Goal: Find contact information: Find contact information

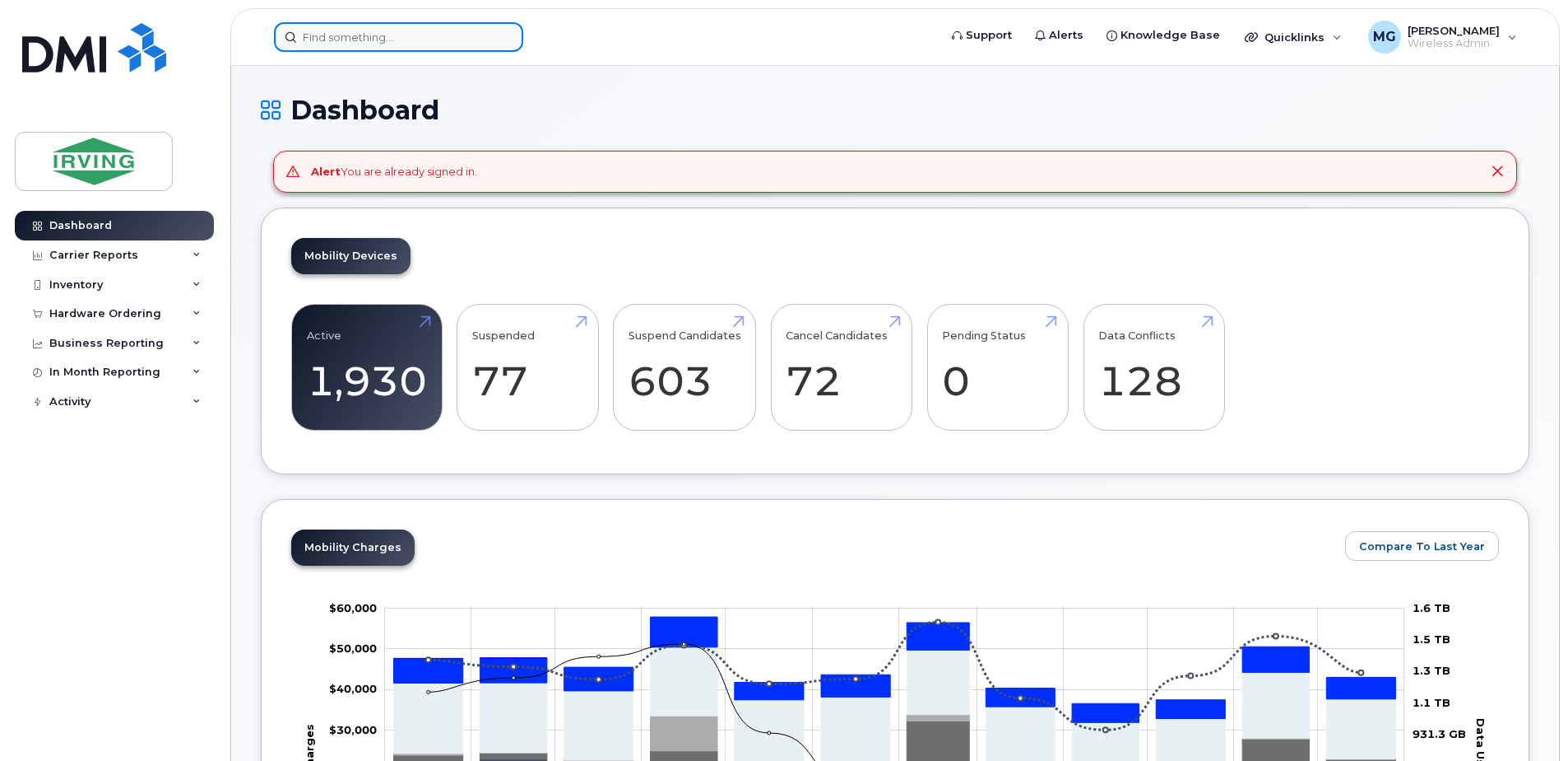
click at [373, 33] on input at bounding box center [399, 37] width 249 height 30
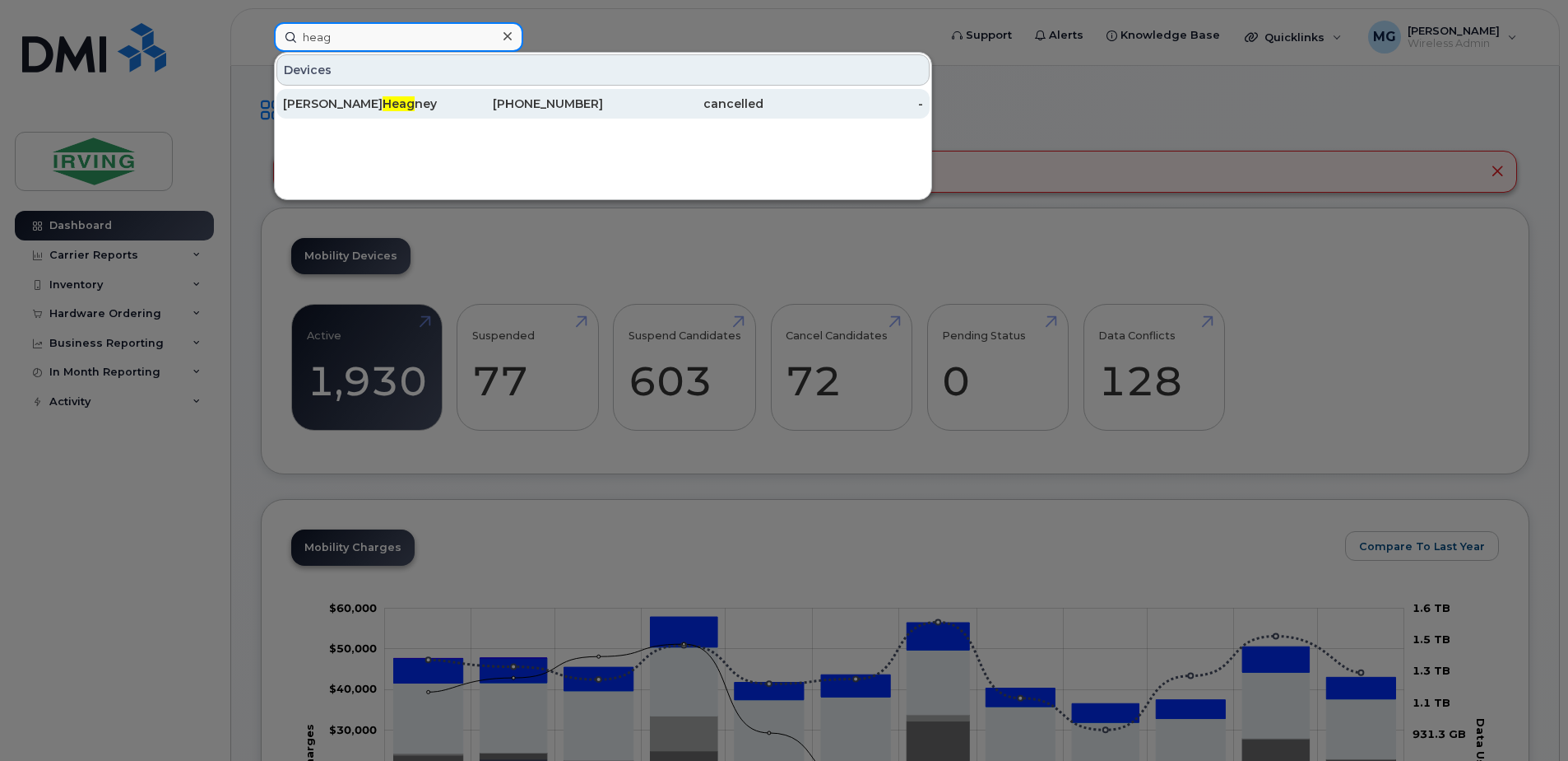
type input "heag"
click at [466, 114] on div "[PHONE_NUMBER]" at bounding box center [524, 103] width 160 height 30
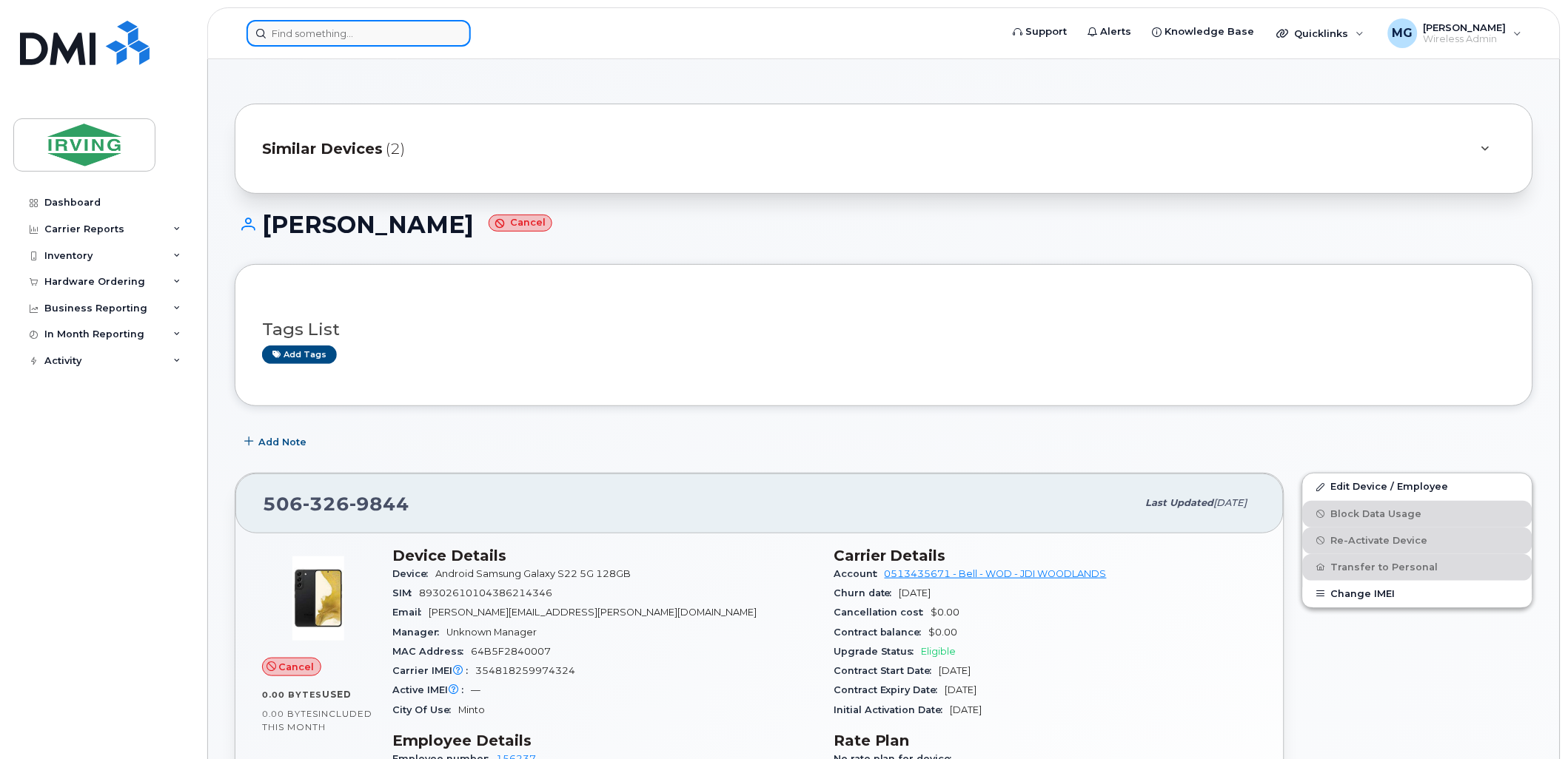
click at [351, 32] on input at bounding box center [359, 33] width 224 height 27
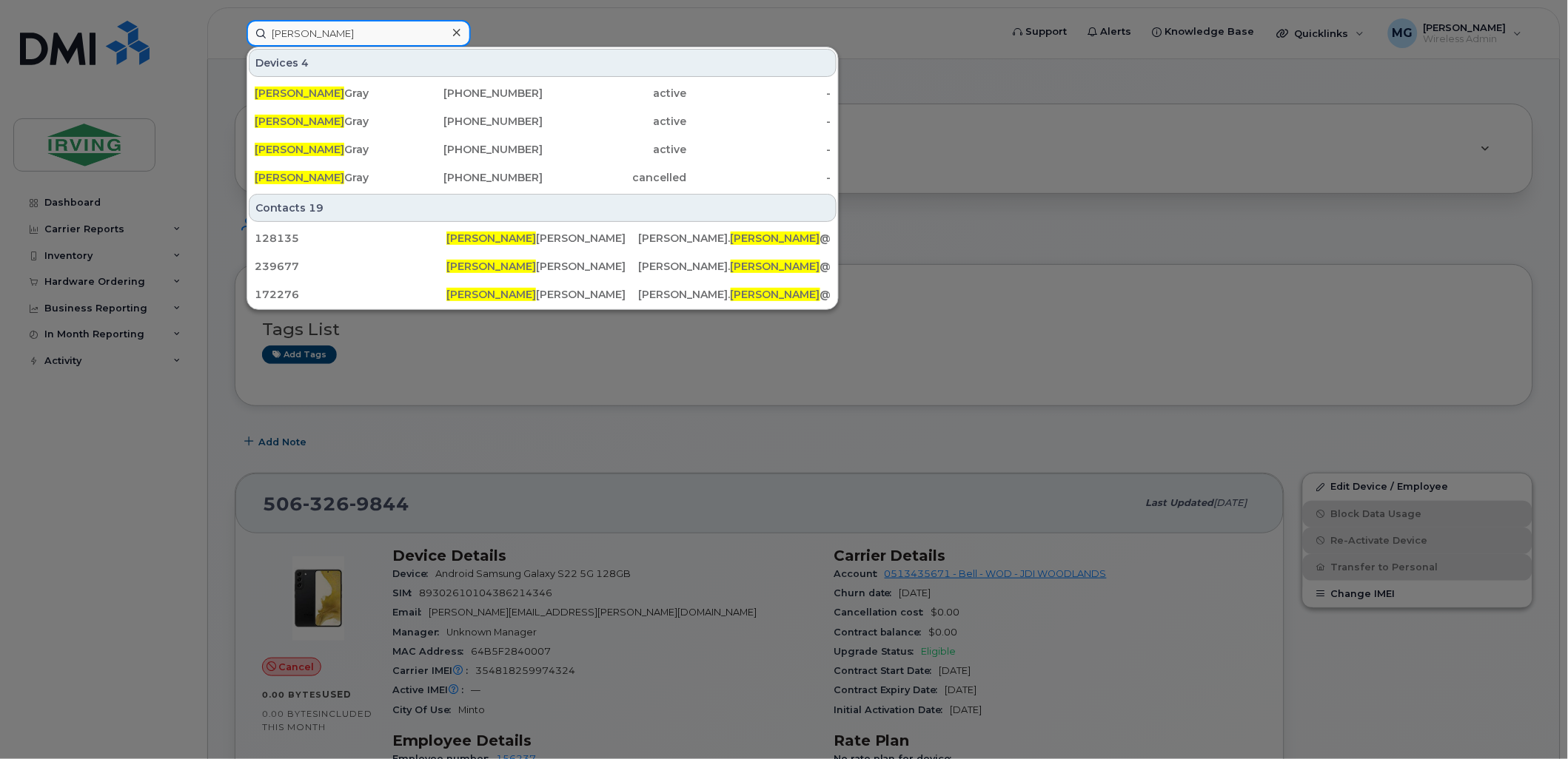
type input "maggie"
click at [752, 51] on div "Devices 4" at bounding box center [542, 63] width 587 height 28
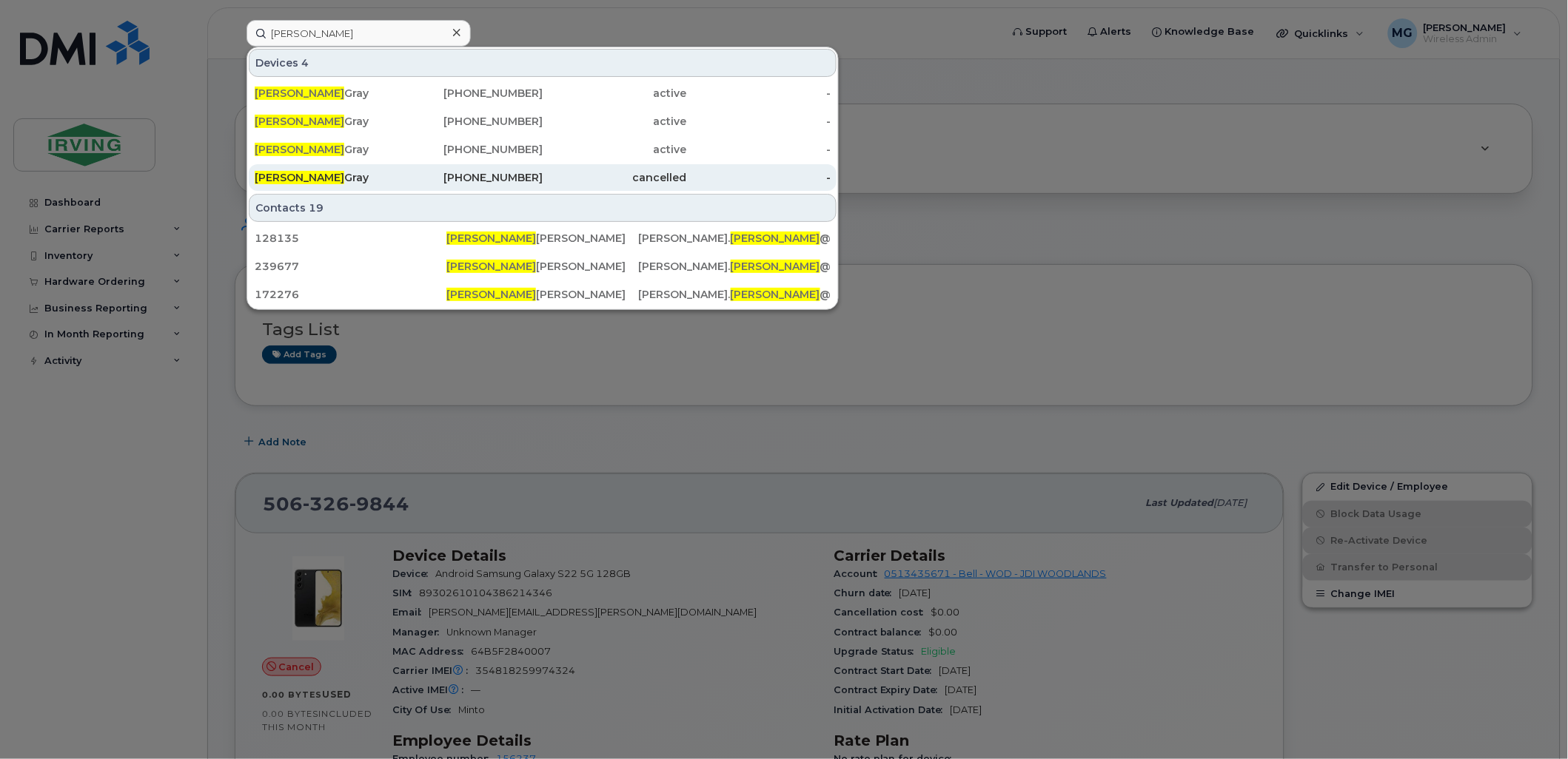
click at [508, 180] on div "506-327-5860" at bounding box center [471, 177] width 144 height 15
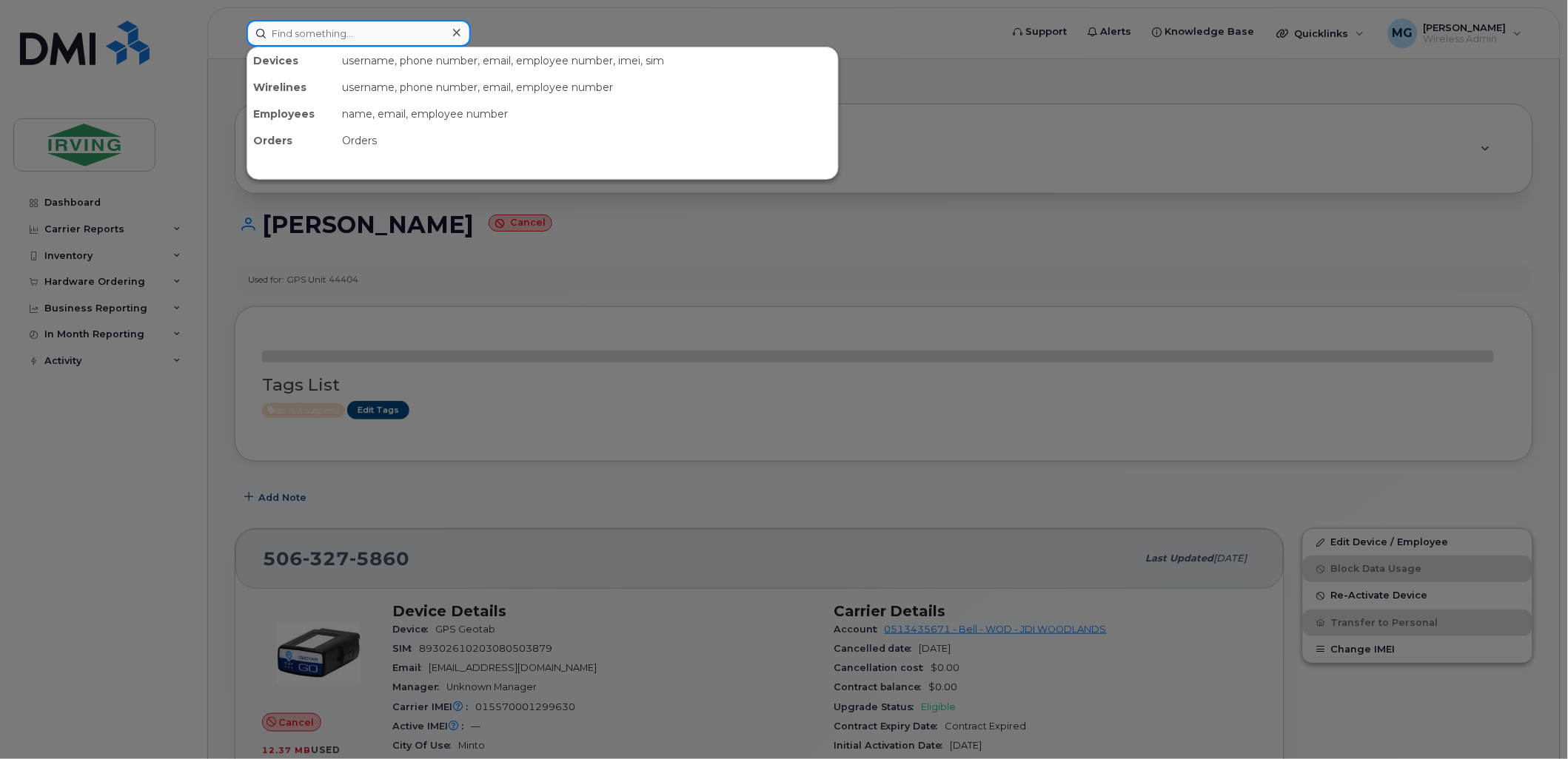
click at [294, 34] on input at bounding box center [359, 33] width 224 height 27
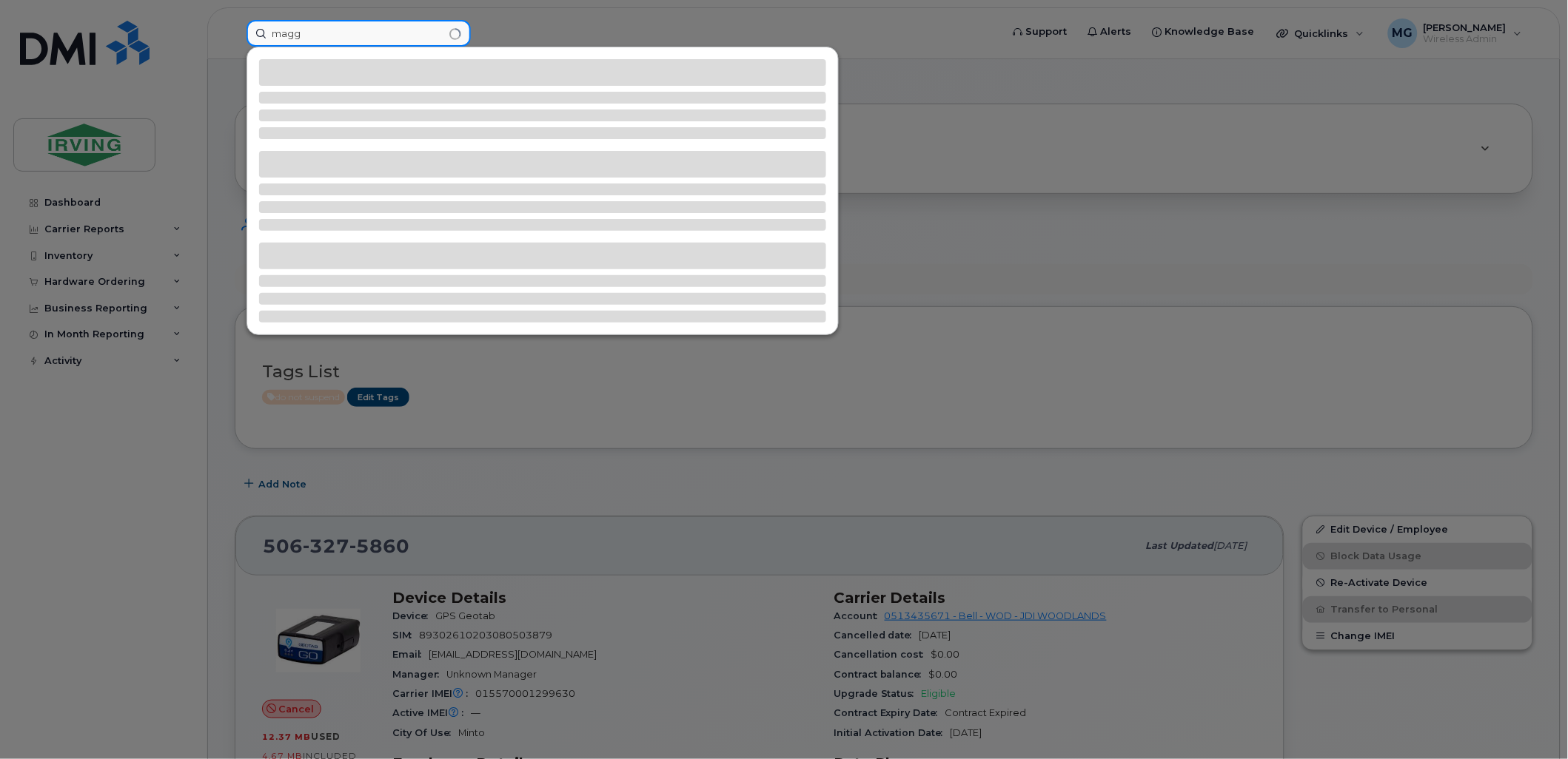
type input "maggie"
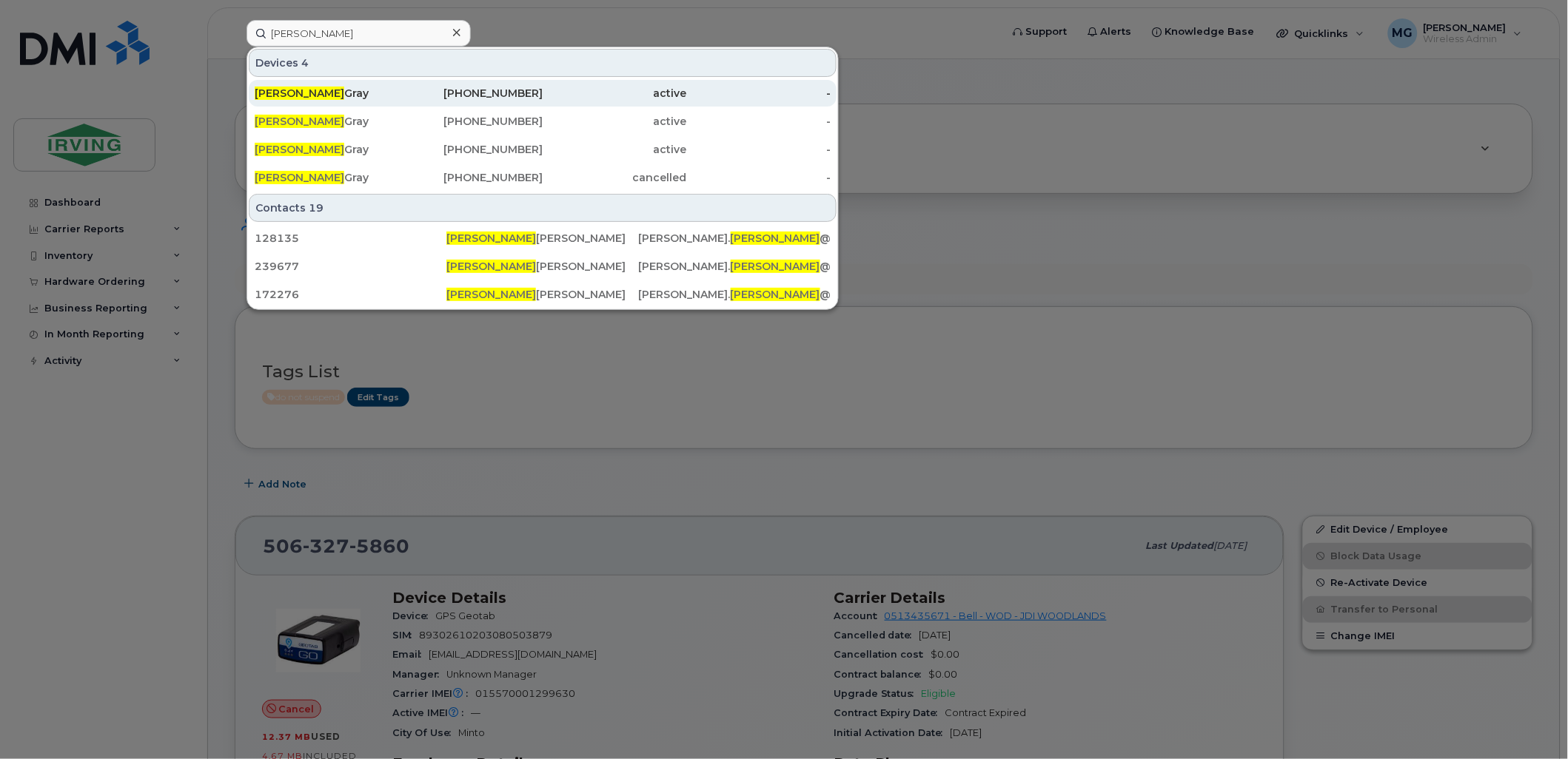
click at [464, 96] on div "506-327-5268" at bounding box center [471, 93] width 144 height 15
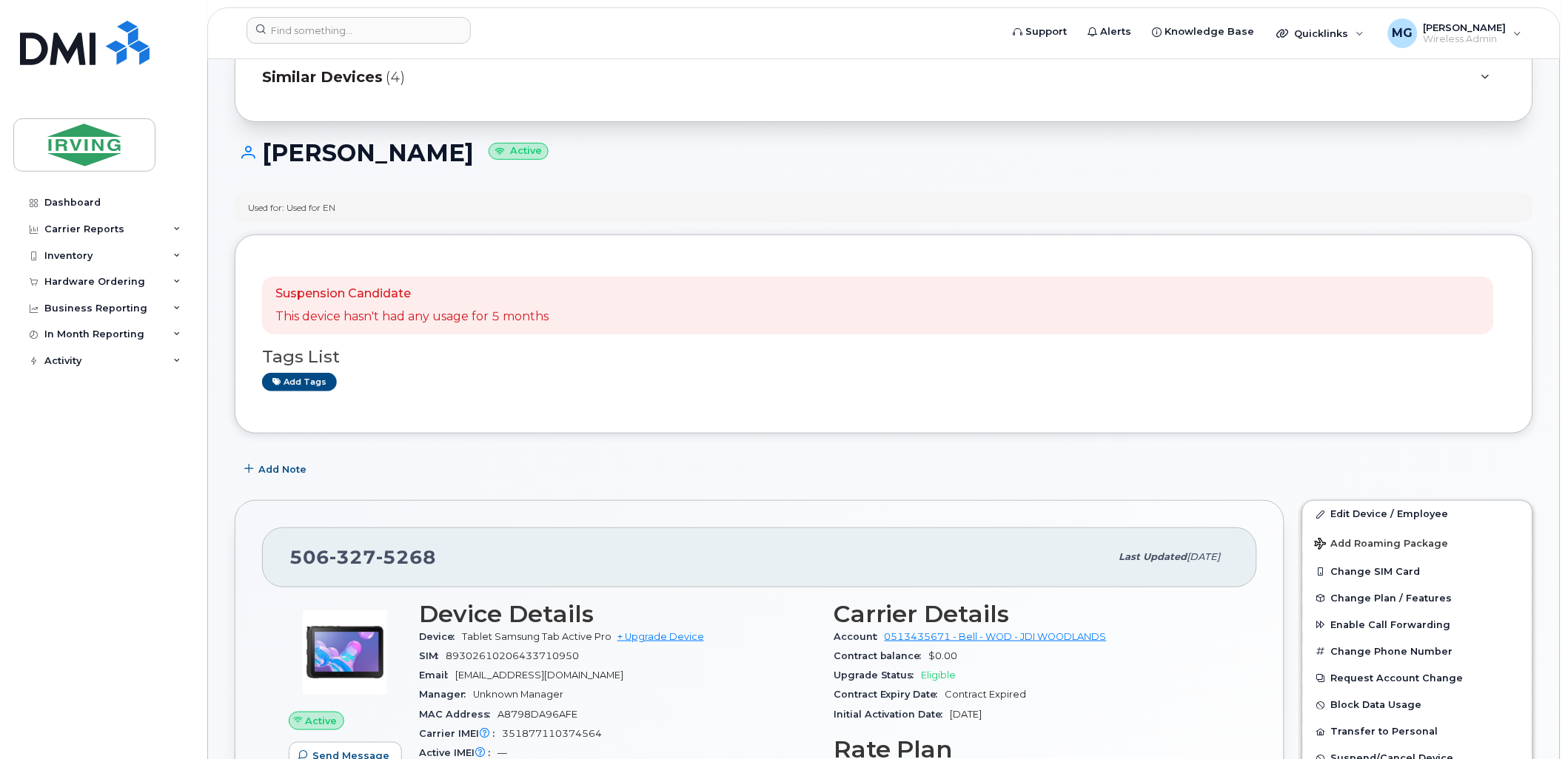
scroll to position [164, 0]
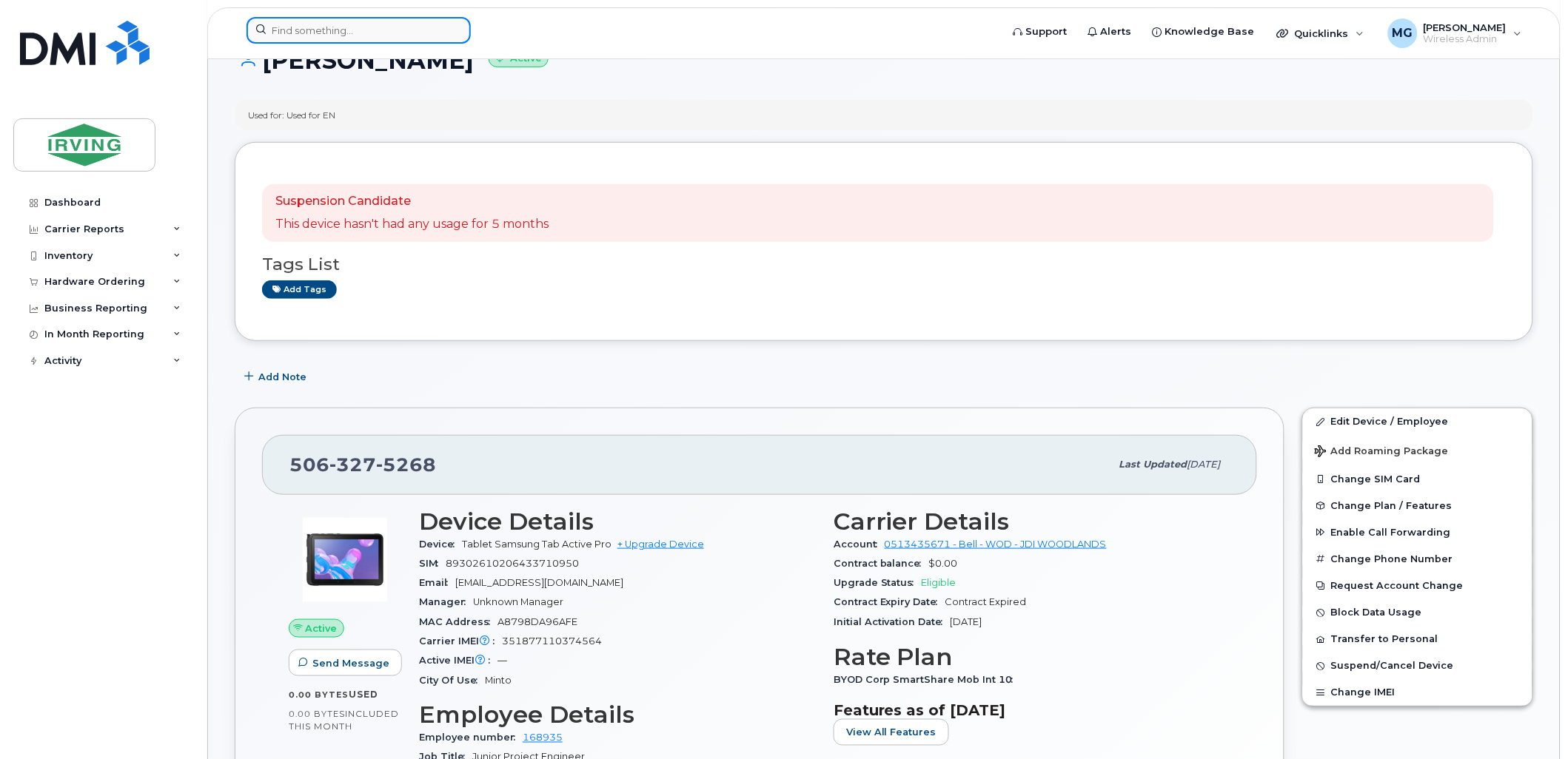
click at [348, 28] on input at bounding box center [359, 30] width 224 height 27
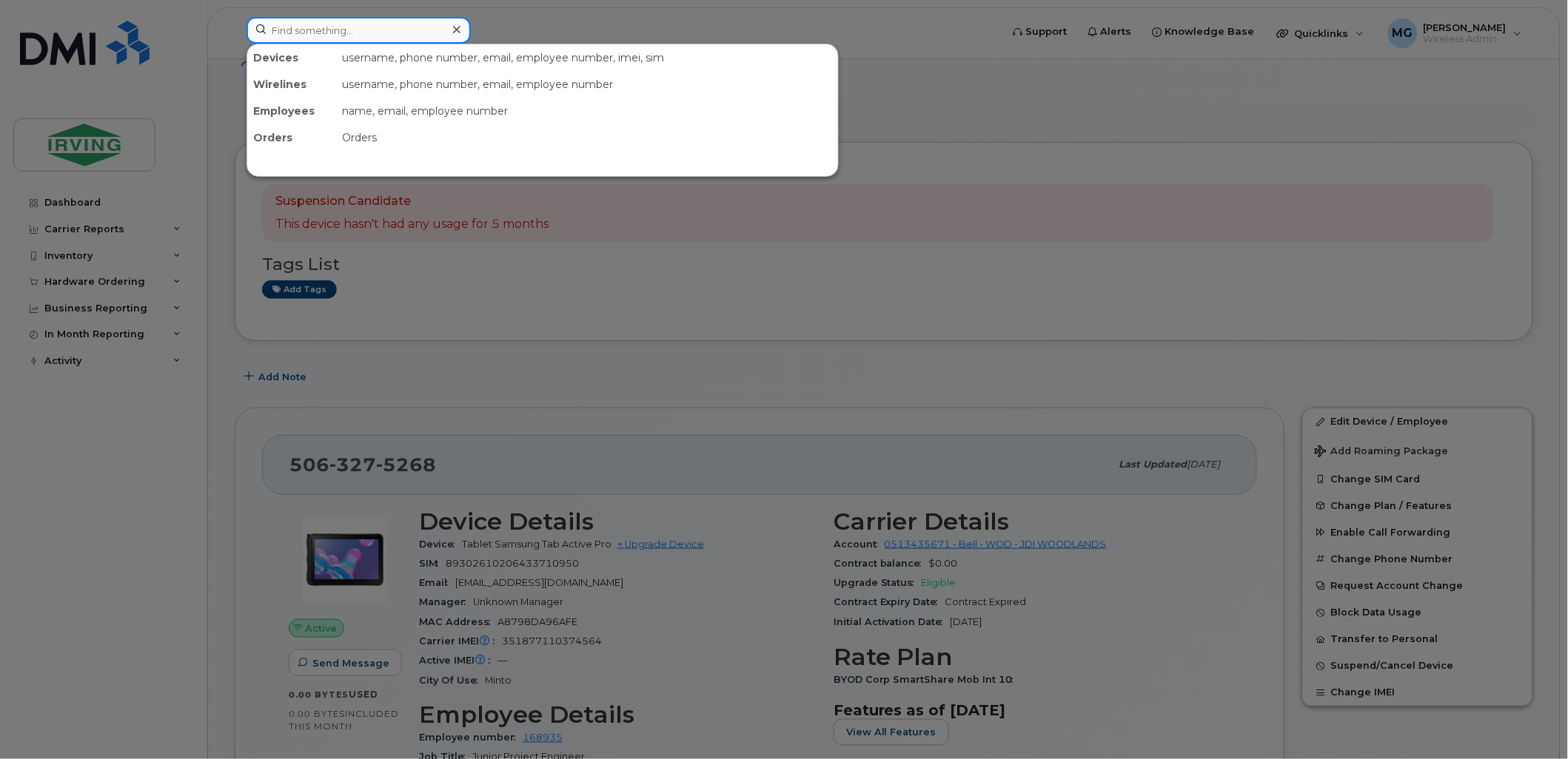
type input "maggie"
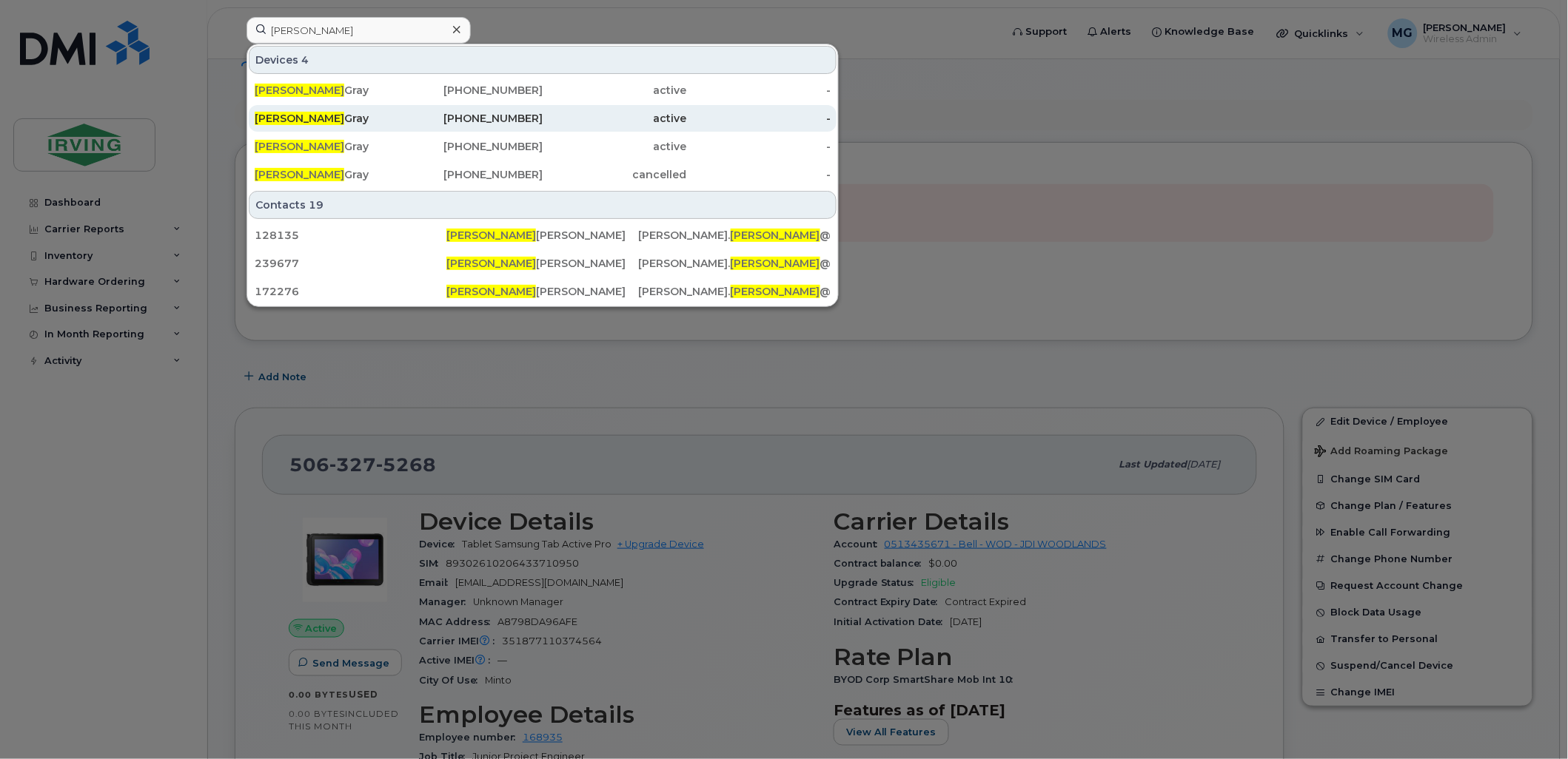
click at [415, 114] on div "506-326-9666" at bounding box center [471, 118] width 144 height 15
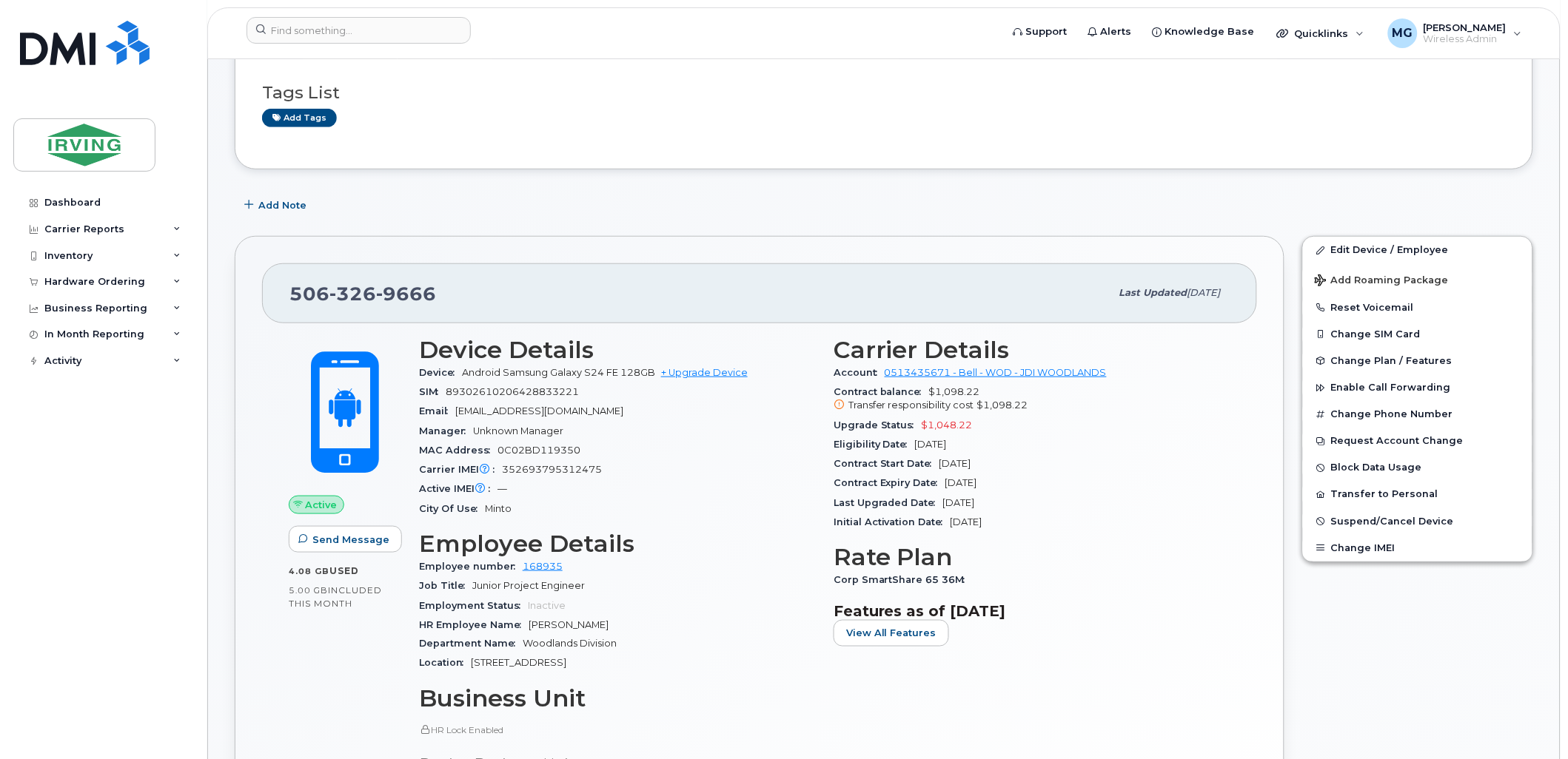
scroll to position [246, 0]
